Goal: Task Accomplishment & Management: Manage account settings

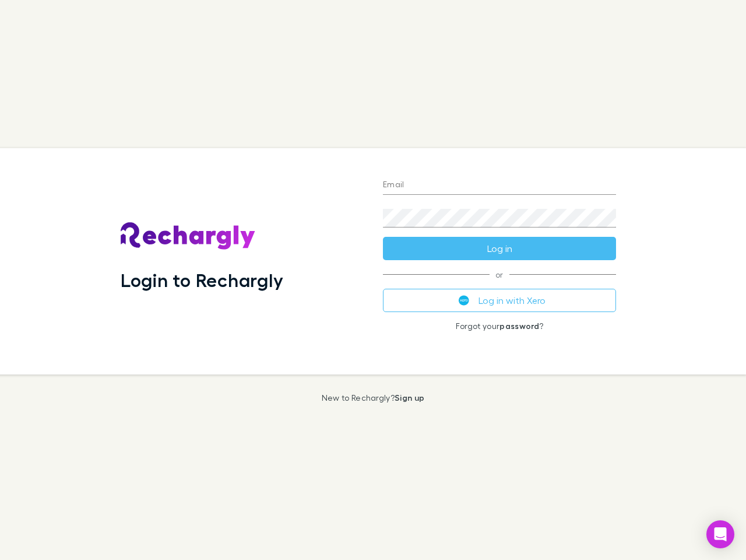
click at [373, 280] on div "Login to Rechargly" at bounding box center [242, 261] width 262 height 226
click at [500, 185] on input "Email" at bounding box center [499, 185] width 233 height 19
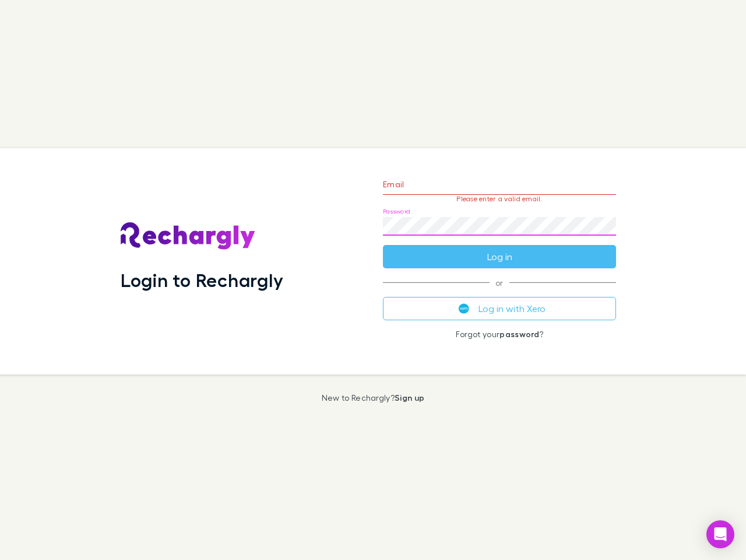
click at [500, 248] on form "Email Please enter a valid email. Password Log in" at bounding box center [499, 217] width 233 height 101
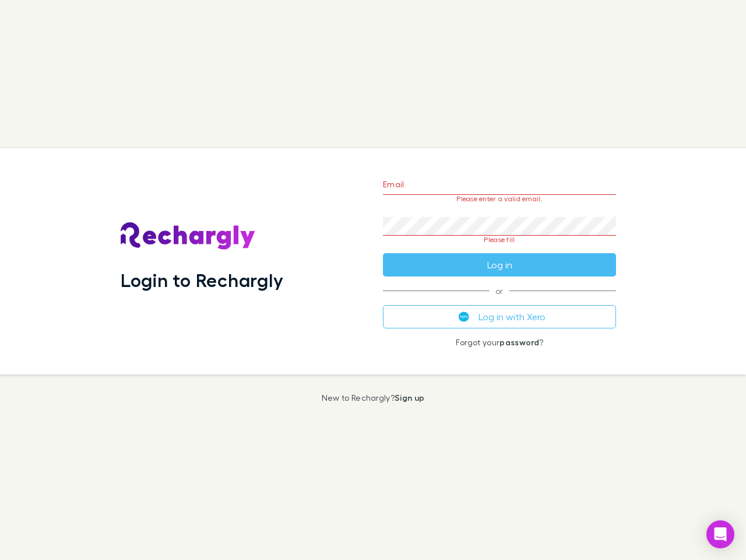
click at [500, 300] on div "Email Please enter a valid email. Password Please fill Log in or Log in with Xe…" at bounding box center [500, 261] width 252 height 226
click at [721, 534] on icon "Open Intercom Messenger" at bounding box center [721, 534] width 12 height 14
